Goal: Information Seeking & Learning: Learn about a topic

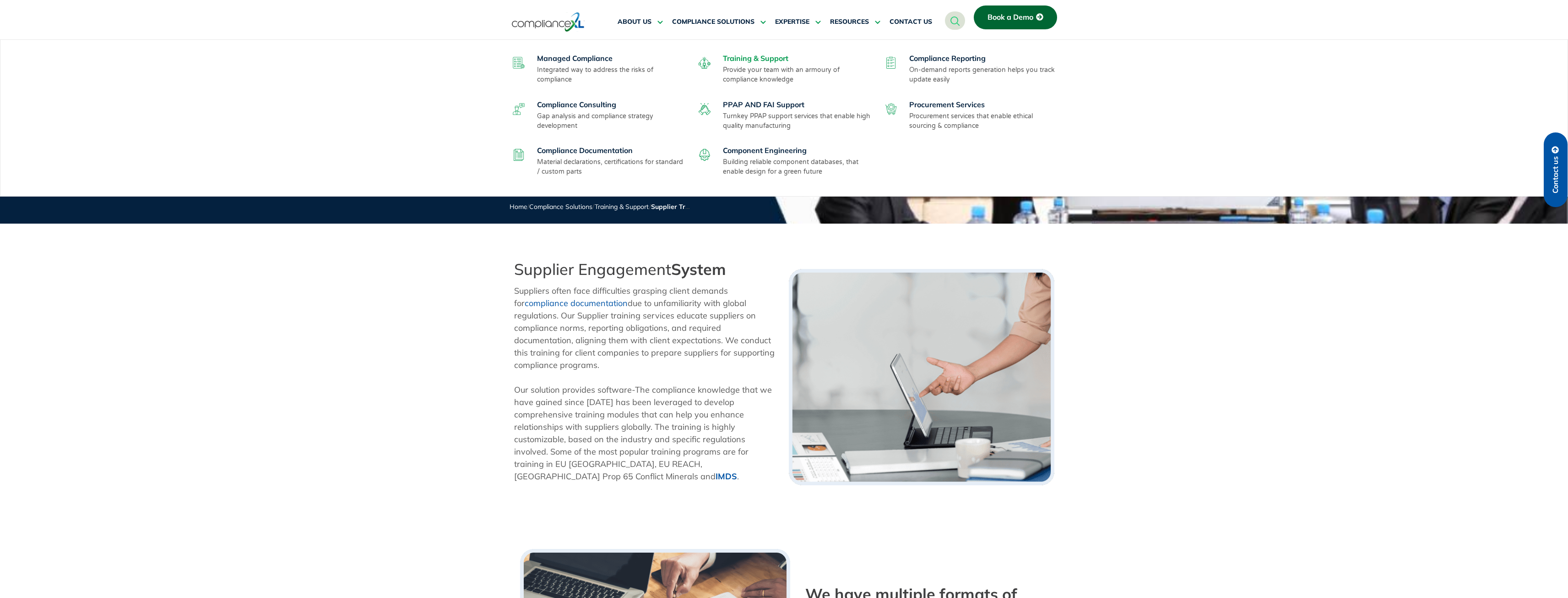
click at [750, 62] on link "Training & Support" at bounding box center [756, 58] width 66 height 9
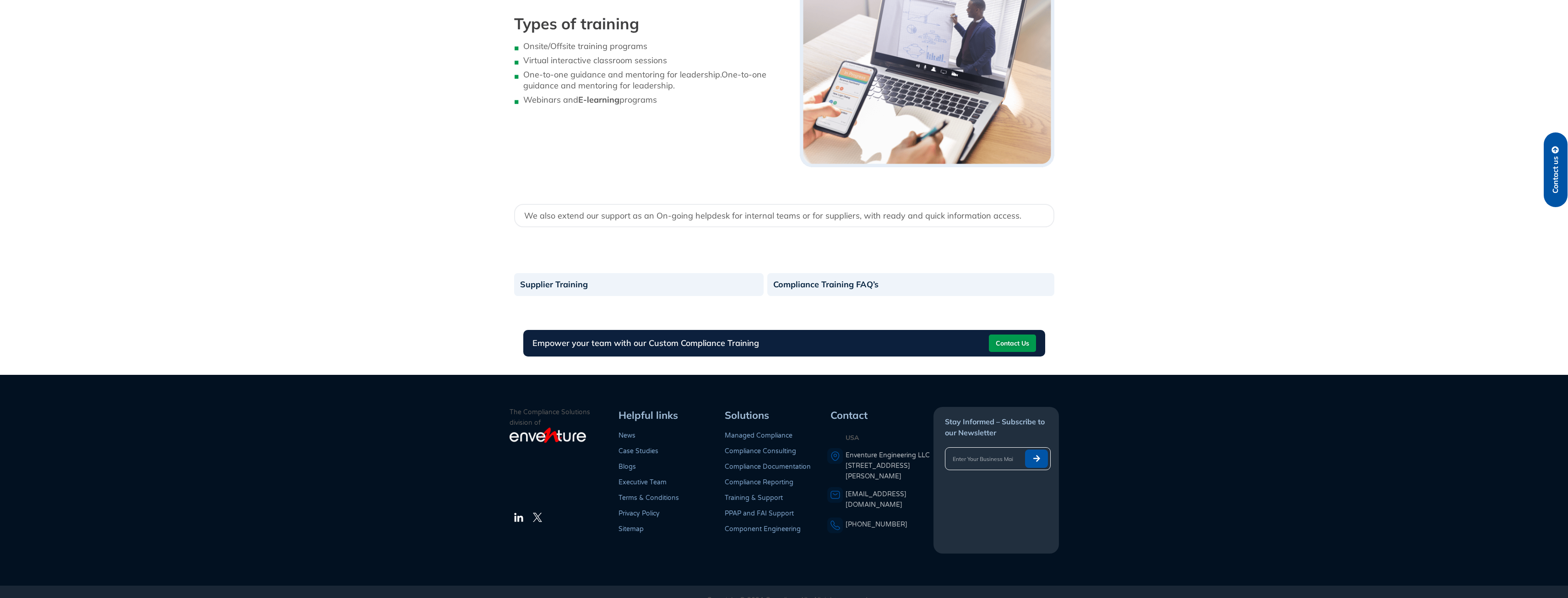
scroll to position [1095, 0]
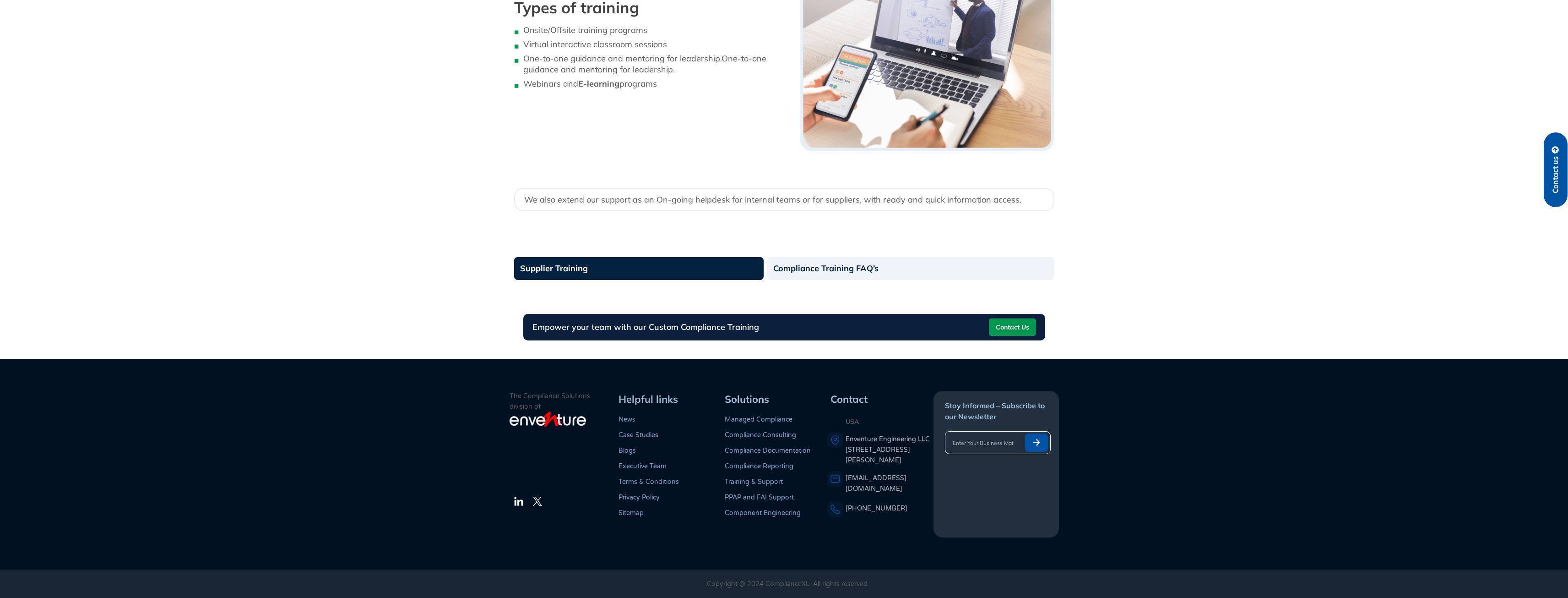
click at [547, 267] on link "Supplier Training" at bounding box center [639, 269] width 250 height 23
